Goal: Task Accomplishment & Management: Use online tool/utility

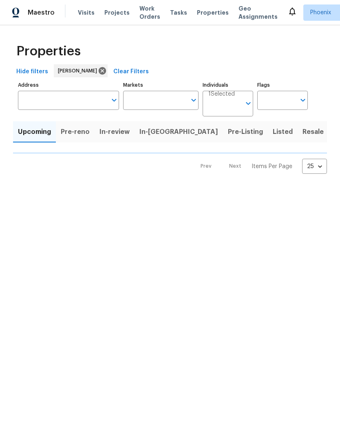
type input "50"
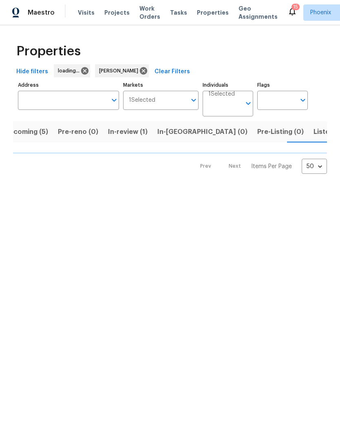
scroll to position [0, 14]
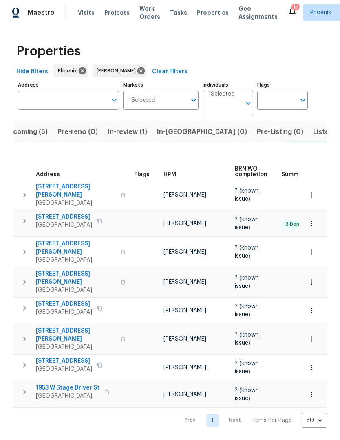
click at [313, 131] on span "Listed (17)" at bounding box center [329, 132] width 33 height 11
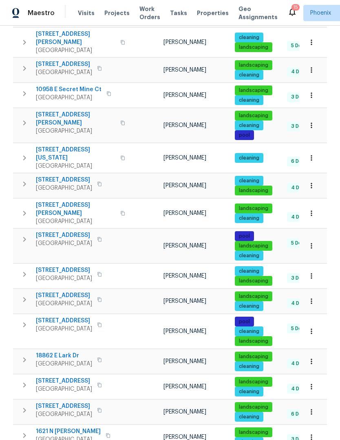
scroll to position [207, 0]
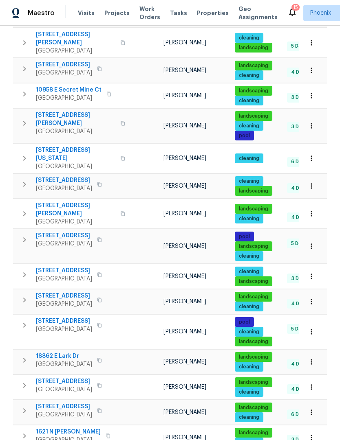
click at [25, 431] on icon "button" at bounding box center [25, 436] width 10 height 10
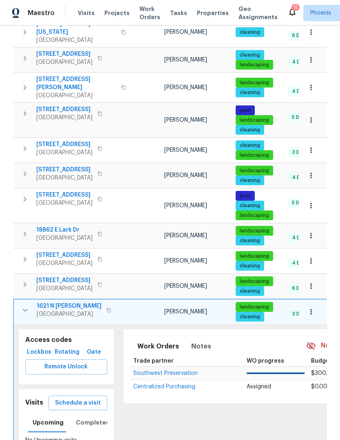
scroll to position [336, 0]
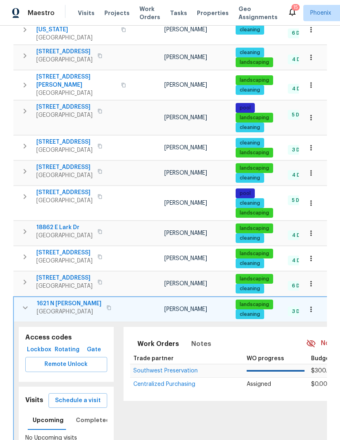
click at [84, 394] on button "Schedule a visit" at bounding box center [77, 401] width 59 height 15
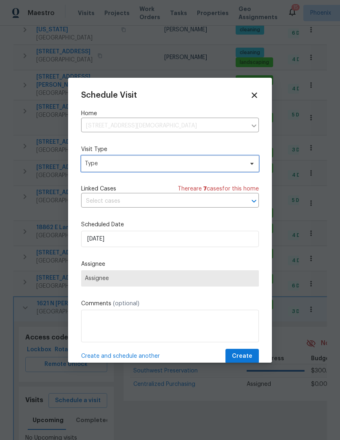
click at [253, 165] on icon at bounding box center [252, 164] width 7 height 7
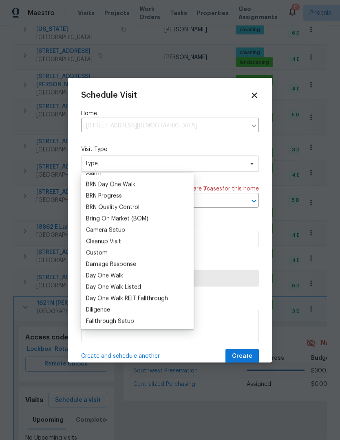
scroll to position [48, 0]
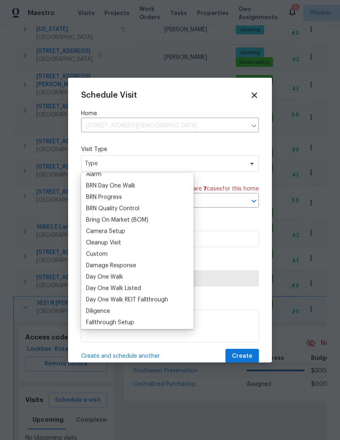
click at [103, 257] on div "Custom" at bounding box center [97, 255] width 22 height 8
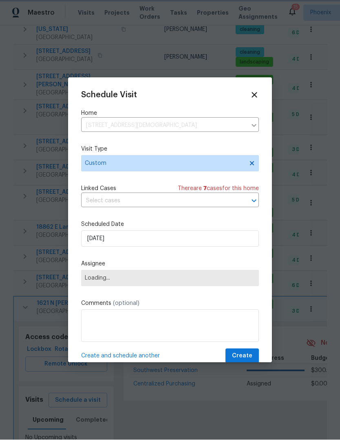
scroll to position [0, 0]
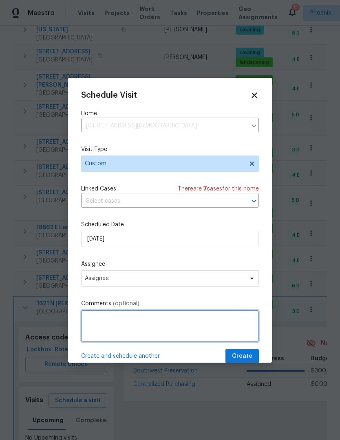
click at [143, 330] on textarea at bounding box center [170, 326] width 178 height 33
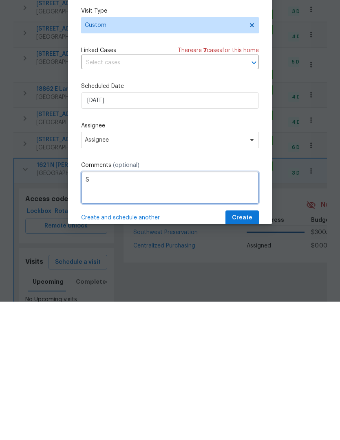
scroll to position [27, 0]
type textarea "Storm walk"
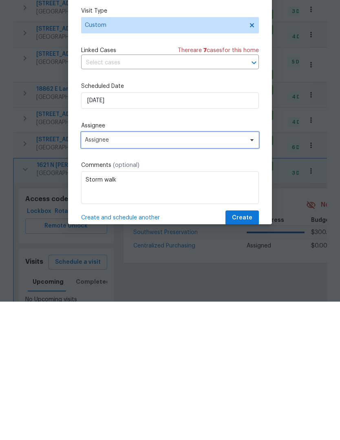
click at [250, 275] on icon at bounding box center [252, 278] width 7 height 7
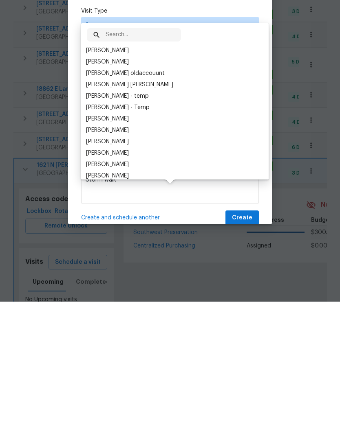
click at [131, 195] on div "[PERSON_NAME]" at bounding box center [175, 200] width 183 height 11
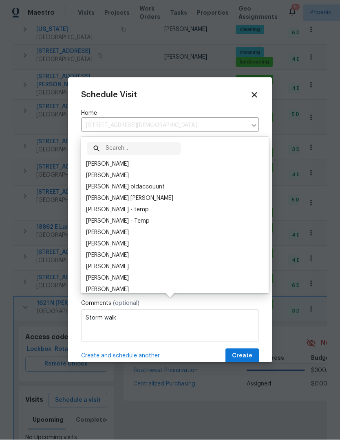
click at [127, 159] on div "[PERSON_NAME]" at bounding box center [175, 164] width 183 height 11
click at [101, 142] on div "​" at bounding box center [134, 148] width 94 height 13
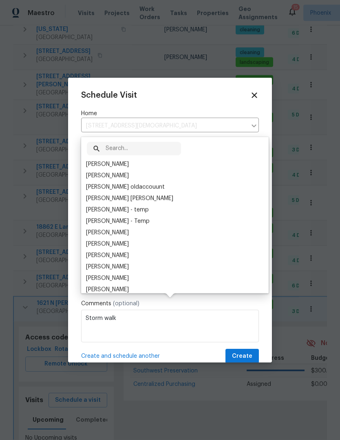
click at [105, 161] on div "[PERSON_NAME]" at bounding box center [107, 165] width 43 height 8
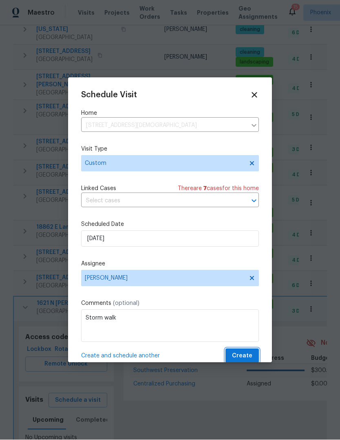
click at [245, 354] on span "Create" at bounding box center [242, 357] width 20 height 10
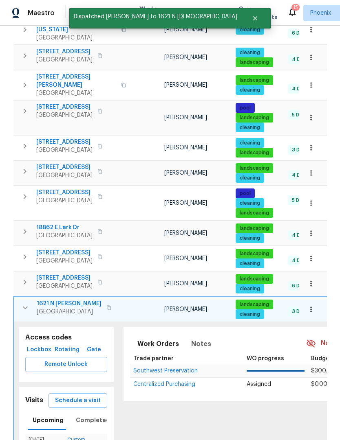
click at [26, 303] on icon "button" at bounding box center [25, 308] width 10 height 10
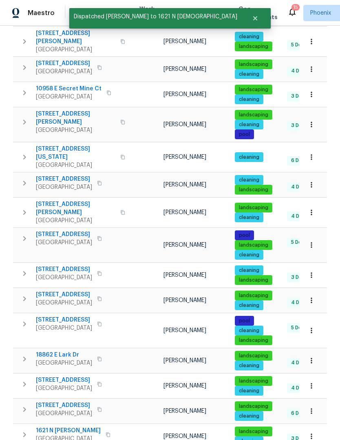
scroll to position [207, 0]
